Goal: Check status

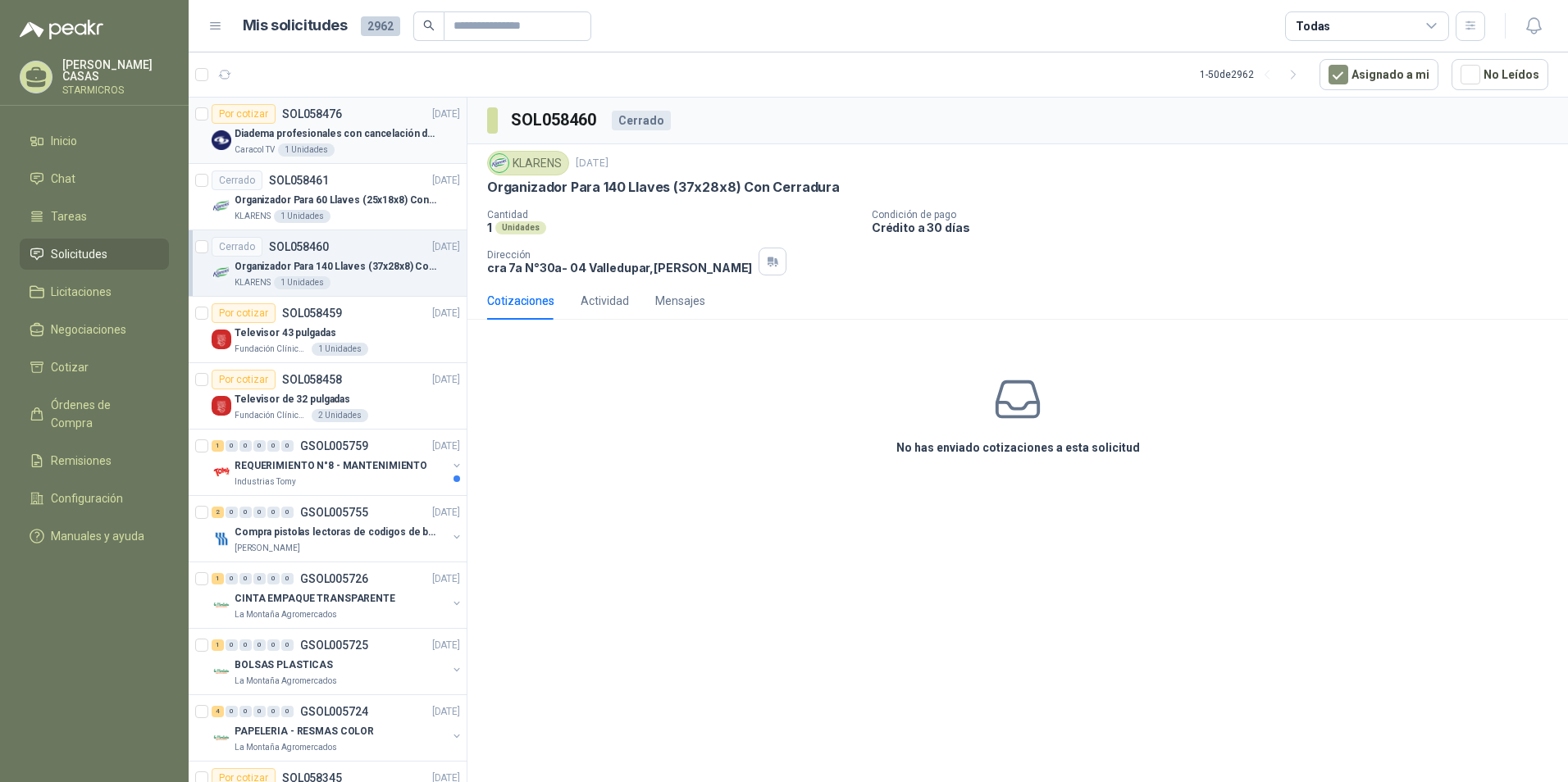
click at [409, 147] on div "Caracol TV 1 Unidades" at bounding box center [347, 150] width 226 height 14
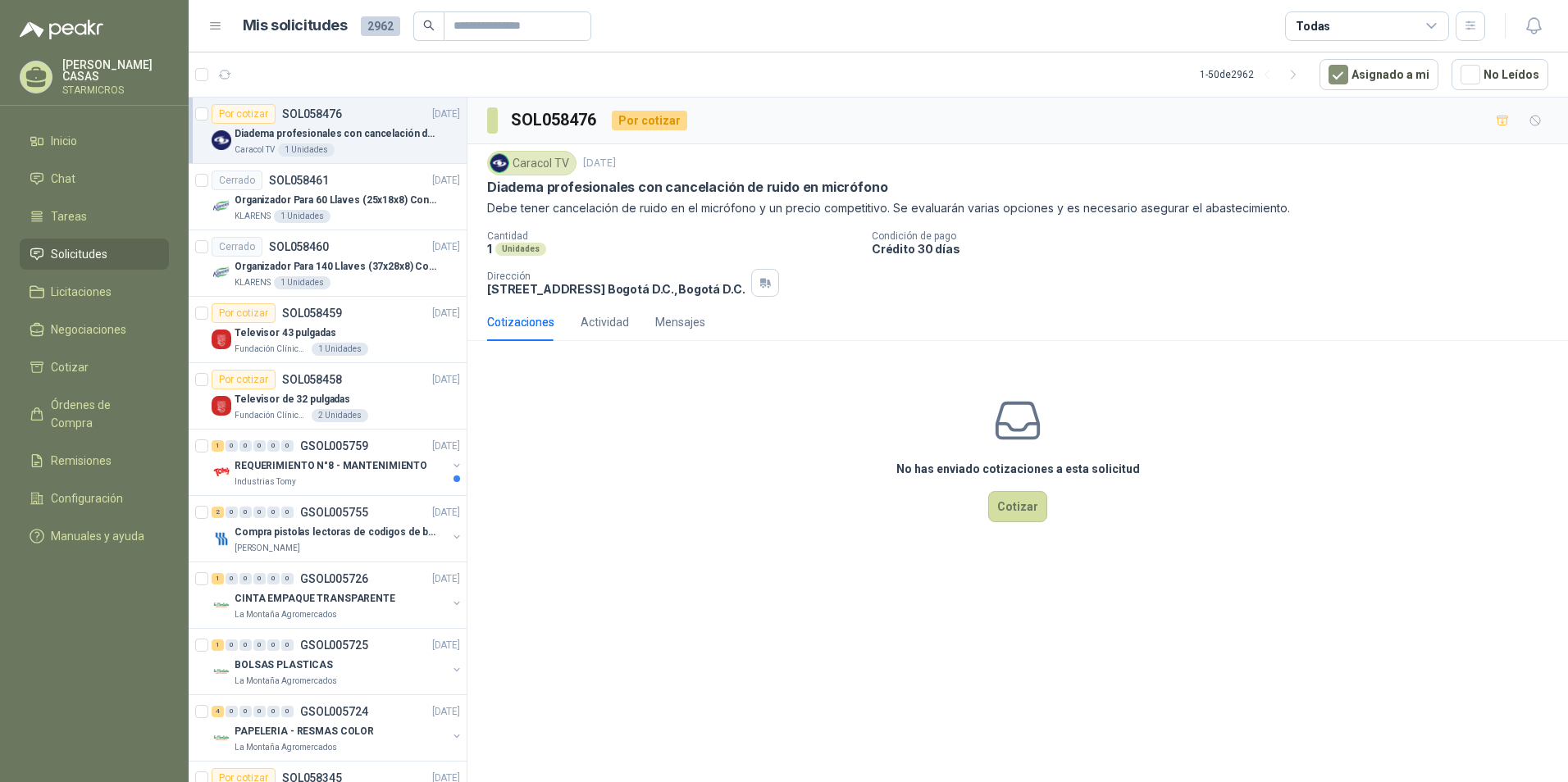
click at [732, 646] on div "SOL058476 Por cotizar Caracol TV [DATE] Diadema profesionales con cancelación d…" at bounding box center [1017, 442] width 1100 height 691
